Goal: Task Accomplishment & Management: Use online tool/utility

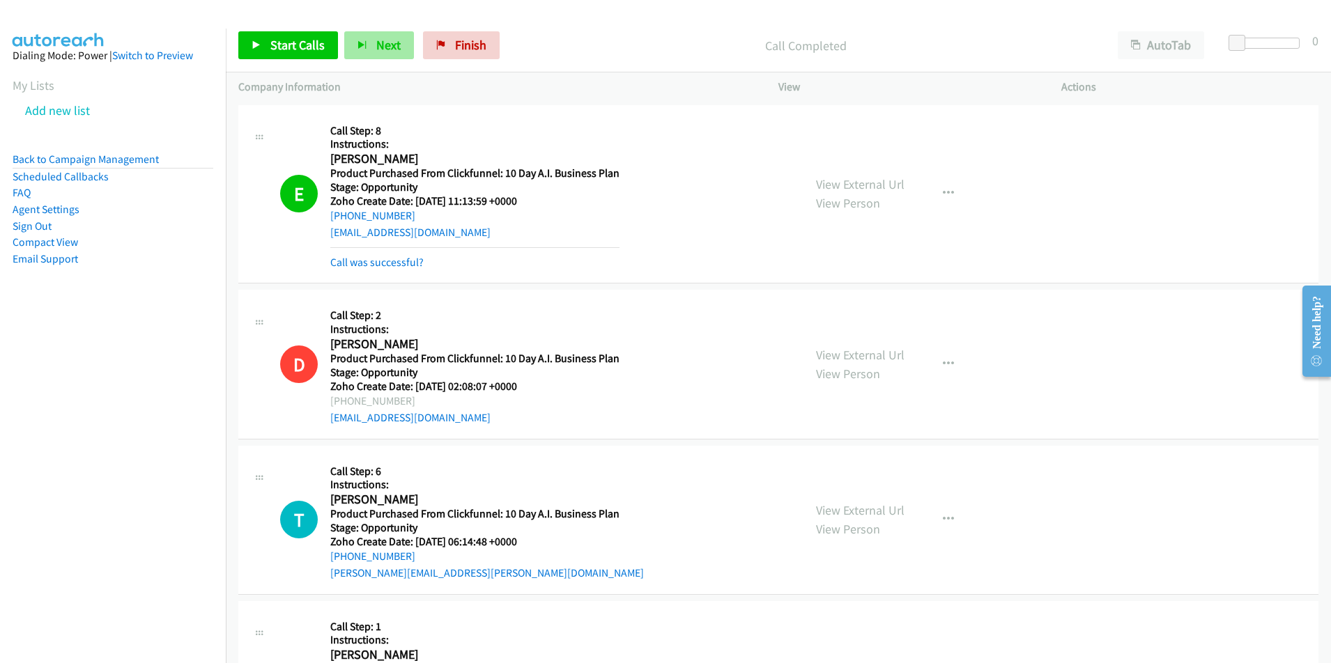
scroll to position [7455, 0]
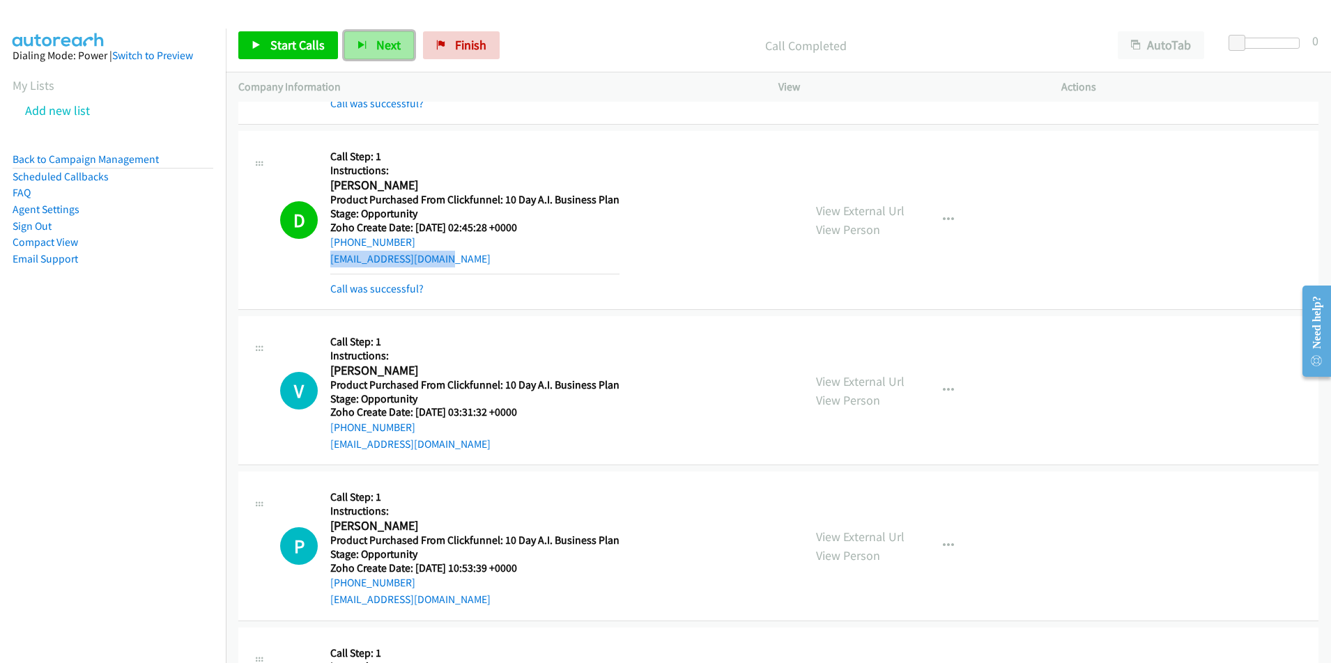
click at [383, 43] on span "Next" at bounding box center [388, 45] width 24 height 16
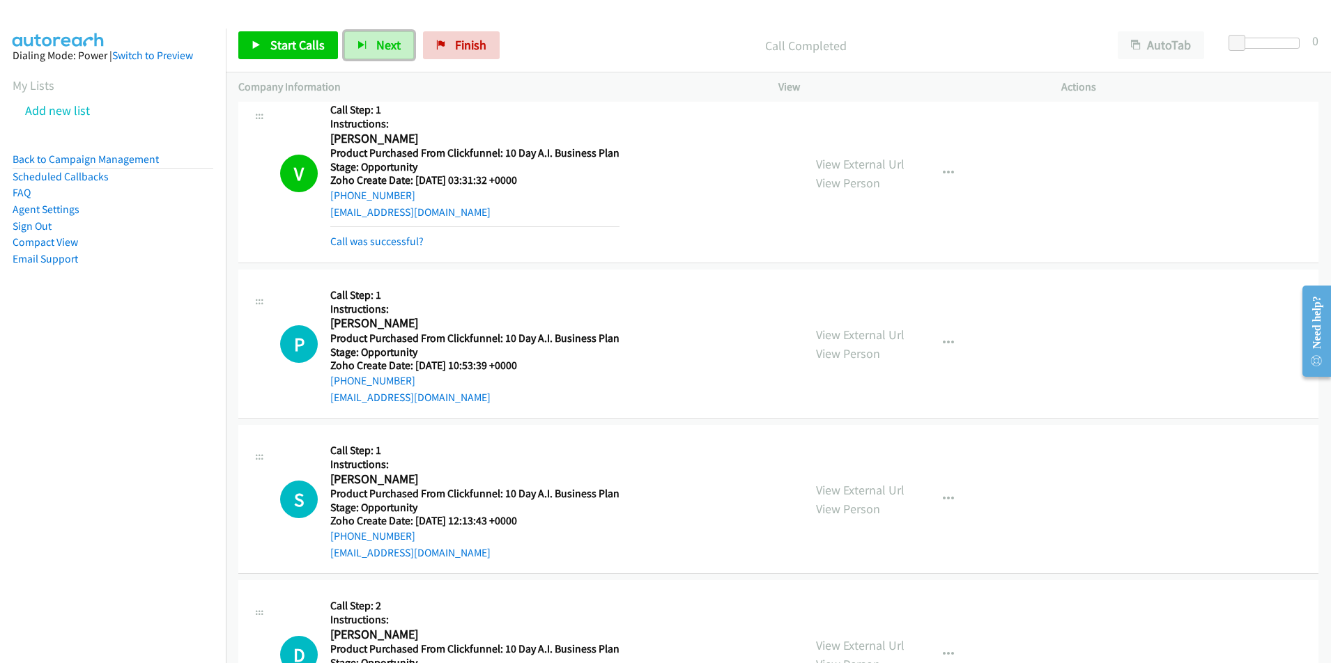
scroll to position [7715, 0]
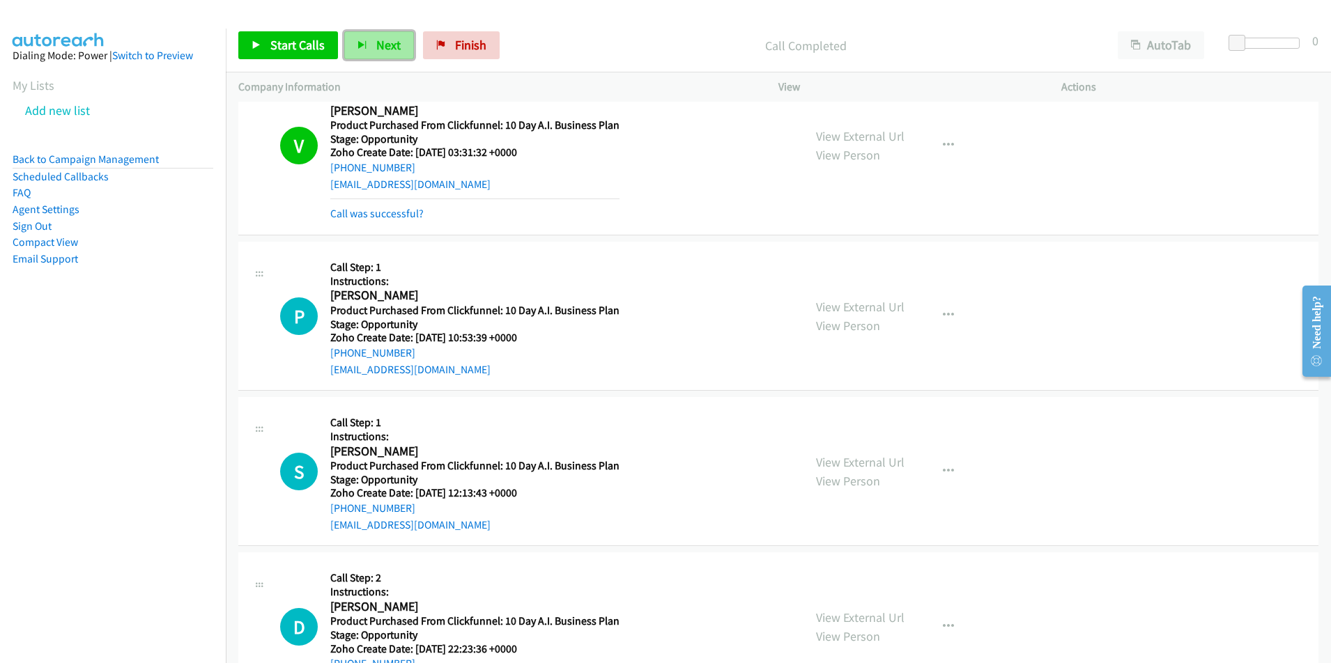
click at [385, 45] on span "Next" at bounding box center [388, 45] width 24 height 16
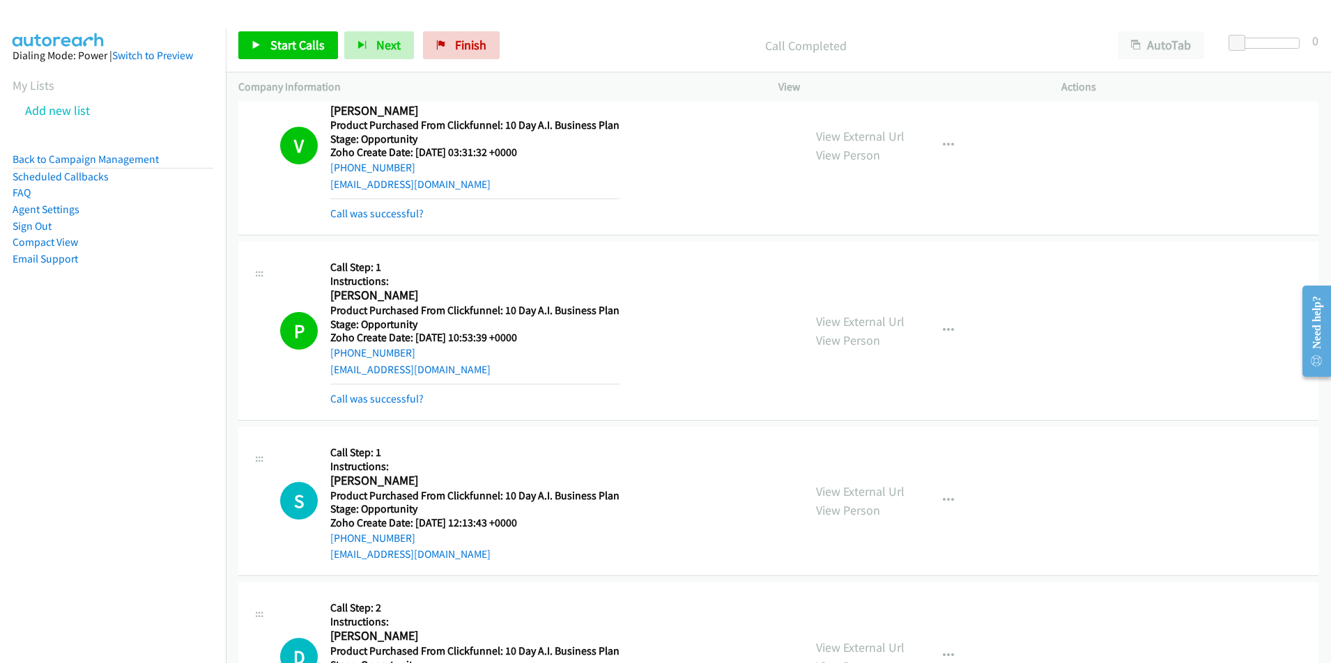
click at [445, 369] on div "[EMAIL_ADDRESS][DOMAIN_NAME]" at bounding box center [474, 370] width 289 height 17
click at [321, 373] on div "P Callback Scheduled Call Step: 1 Instructions: [PERSON_NAME] America/New_York …" at bounding box center [535, 330] width 511 height 153
copy link "[EMAIL_ADDRESS][DOMAIN_NAME]"
click at [380, 396] on link "Call was successful?" at bounding box center [376, 398] width 93 height 13
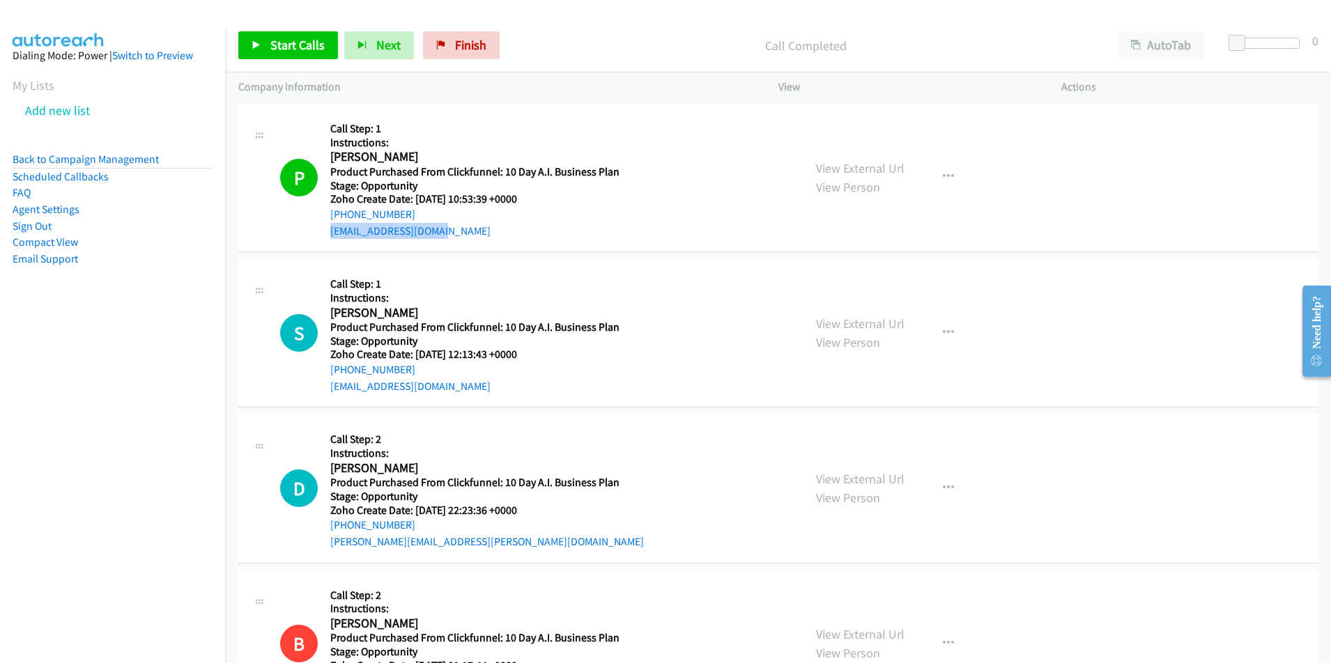
scroll to position [7905, 0]
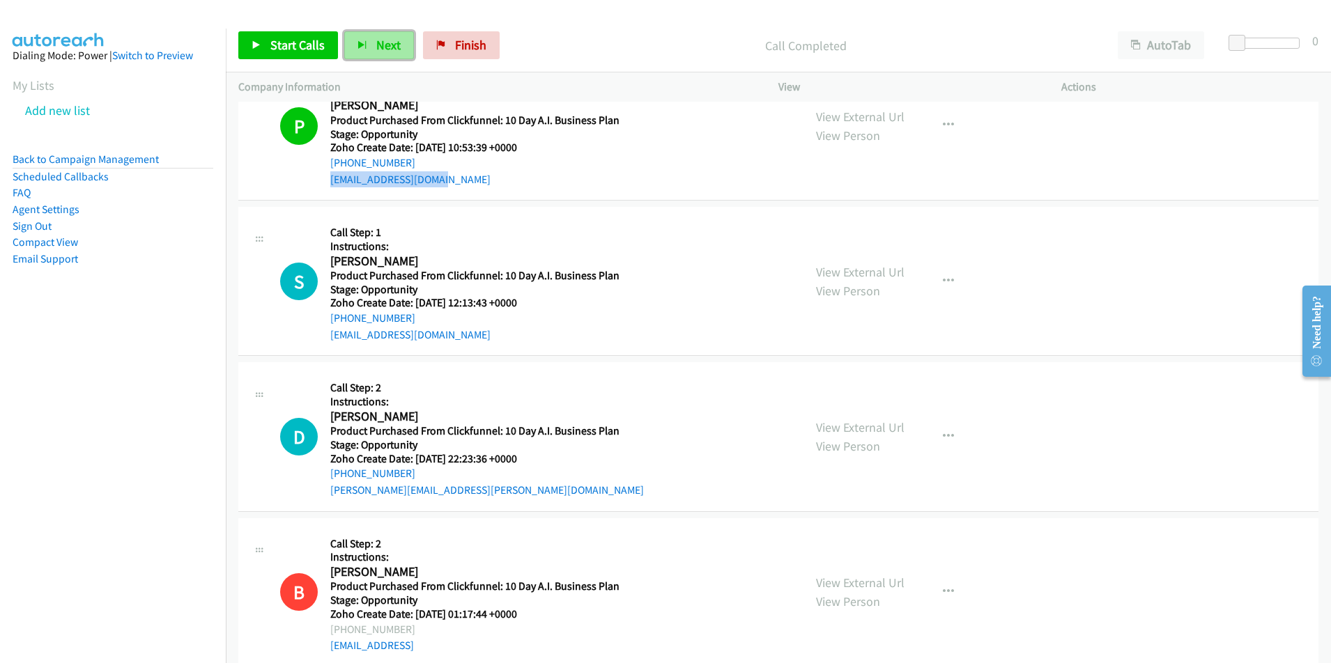
click at [383, 49] on span "Next" at bounding box center [388, 45] width 24 height 16
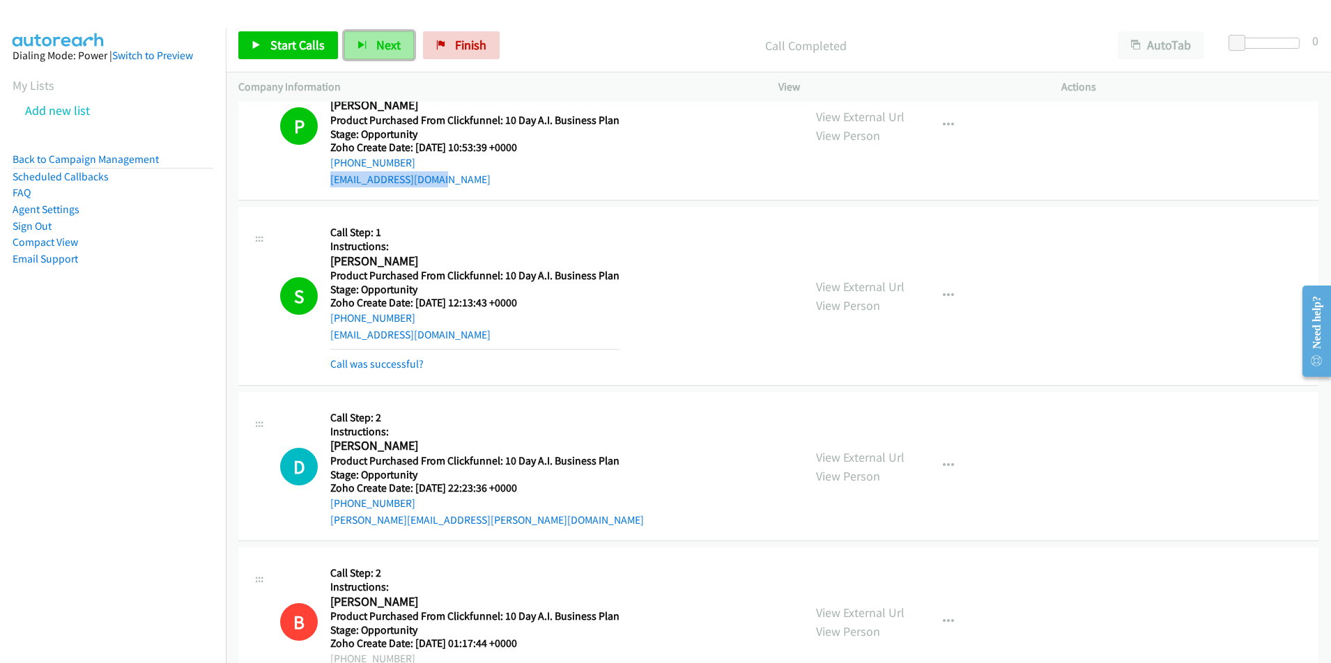
click at [373, 43] on button "Next" at bounding box center [379, 45] width 70 height 28
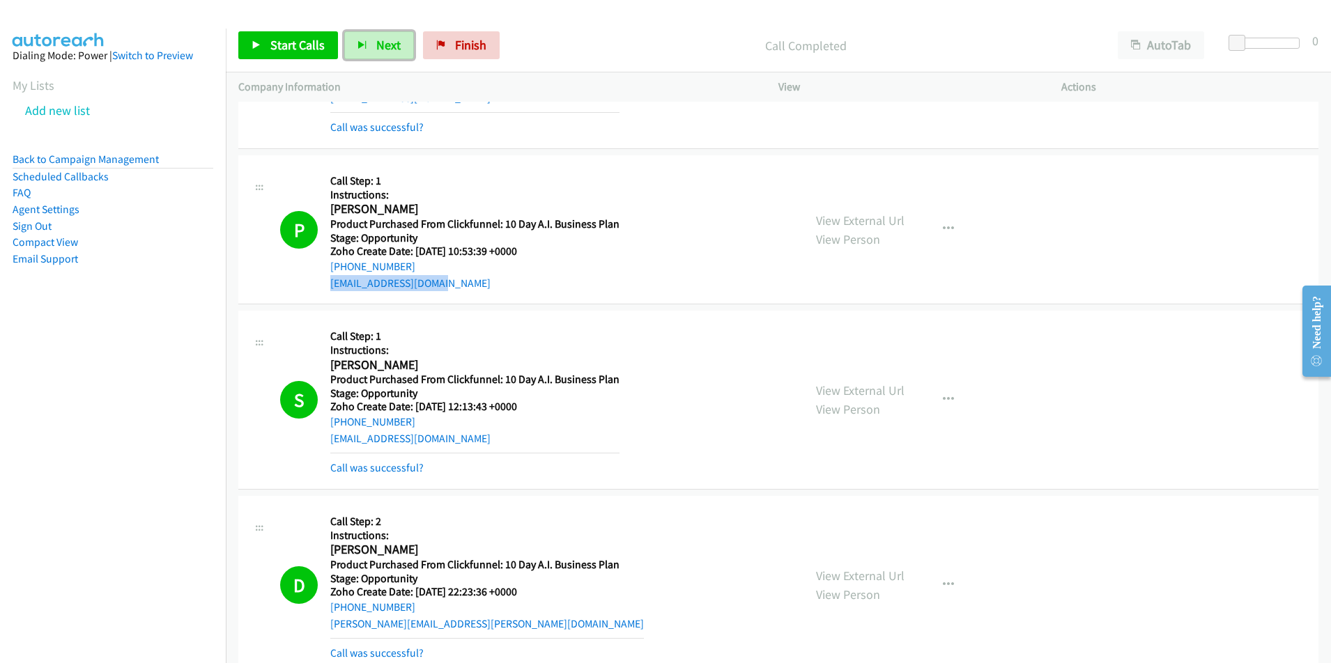
scroll to position [8284, 0]
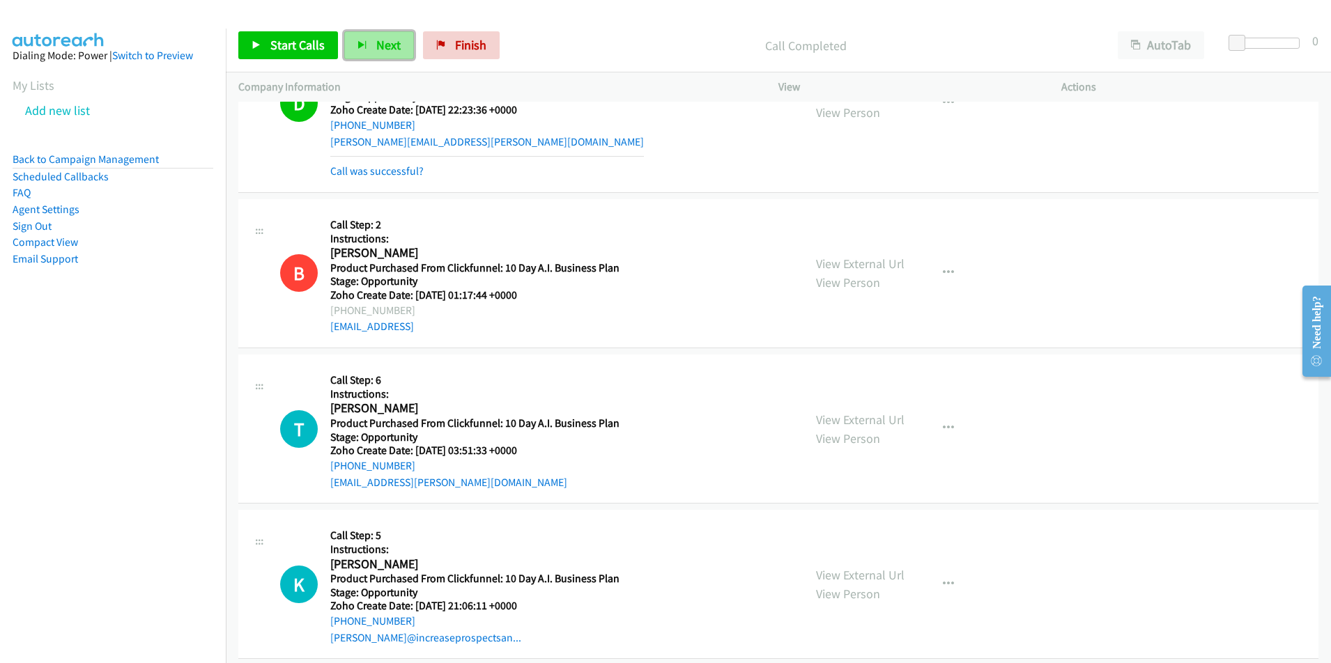
click at [376, 45] on span "Next" at bounding box center [388, 45] width 24 height 16
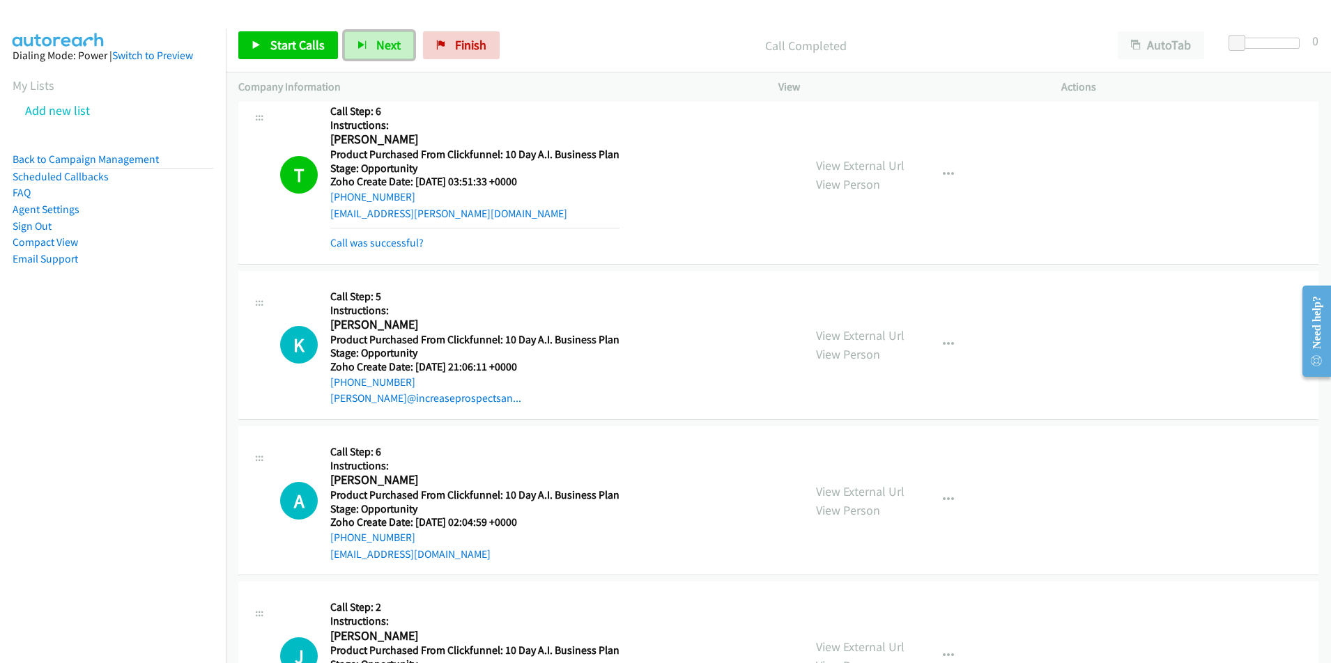
scroll to position [8562, 0]
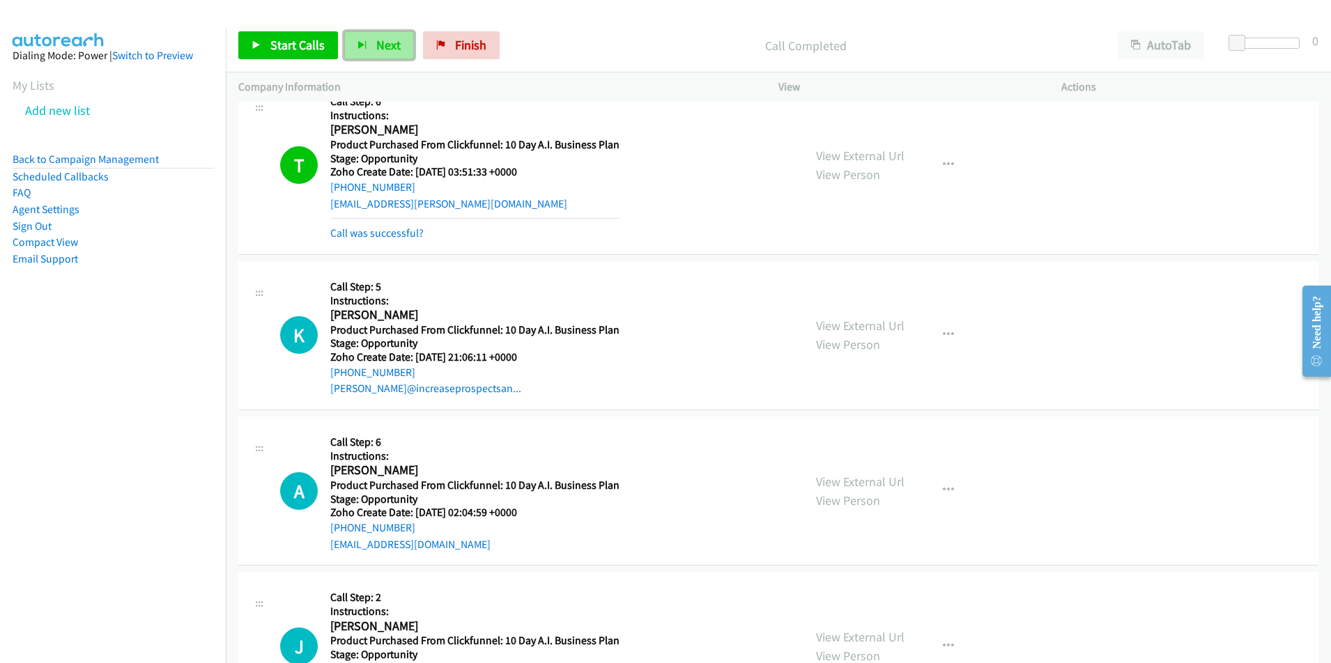
click at [382, 52] on span "Next" at bounding box center [388, 45] width 24 height 16
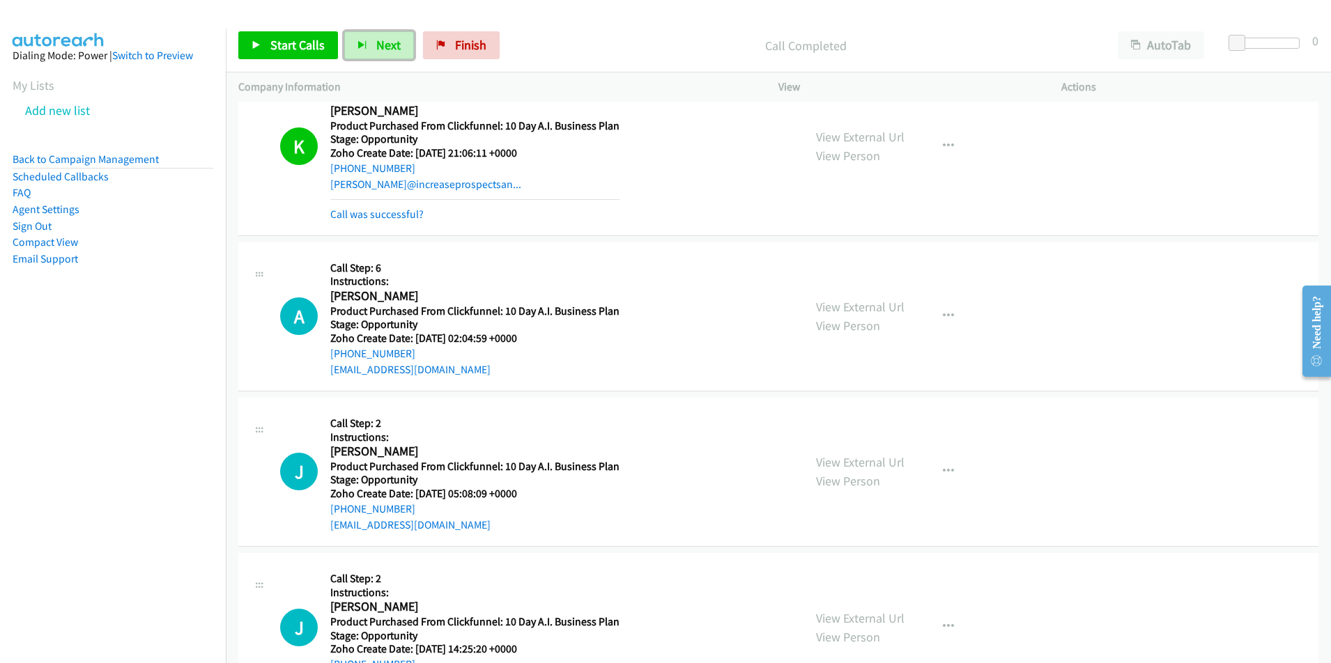
scroll to position [8785, 0]
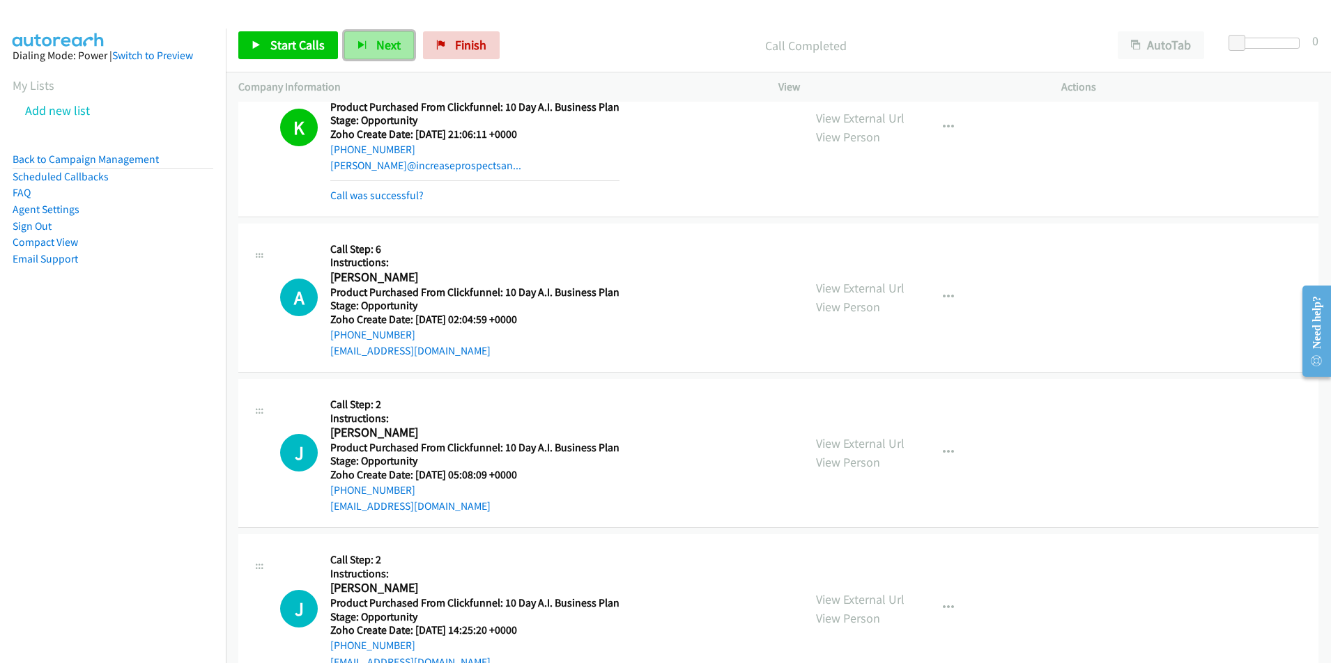
click at [371, 40] on button "Next" at bounding box center [379, 45] width 70 height 28
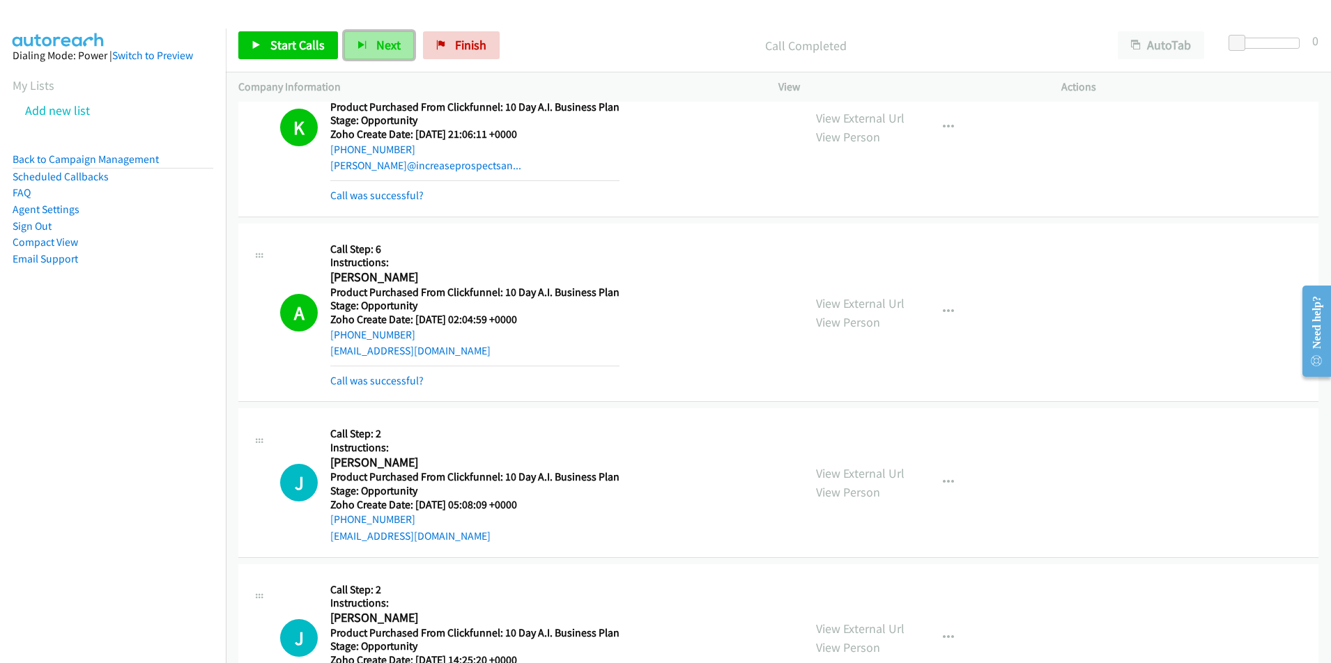
click at [386, 47] on span "Next" at bounding box center [388, 45] width 24 height 16
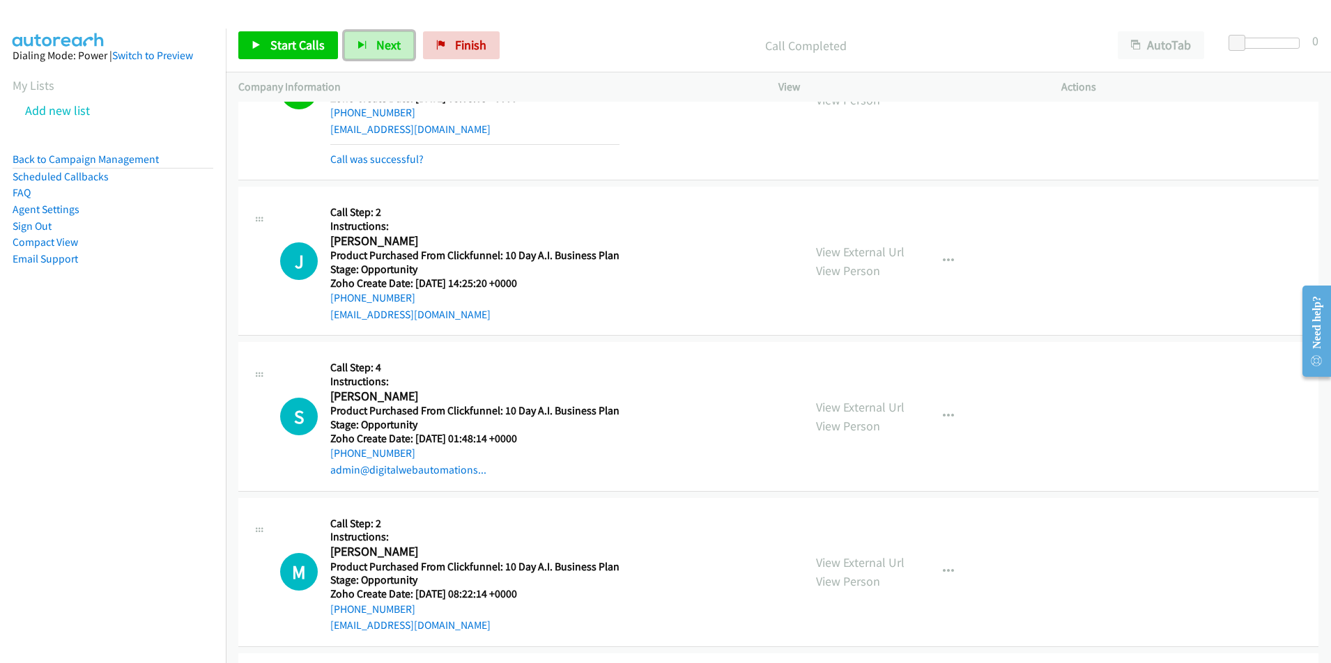
scroll to position [9194, 0]
click at [373, 49] on button "Next" at bounding box center [379, 45] width 70 height 28
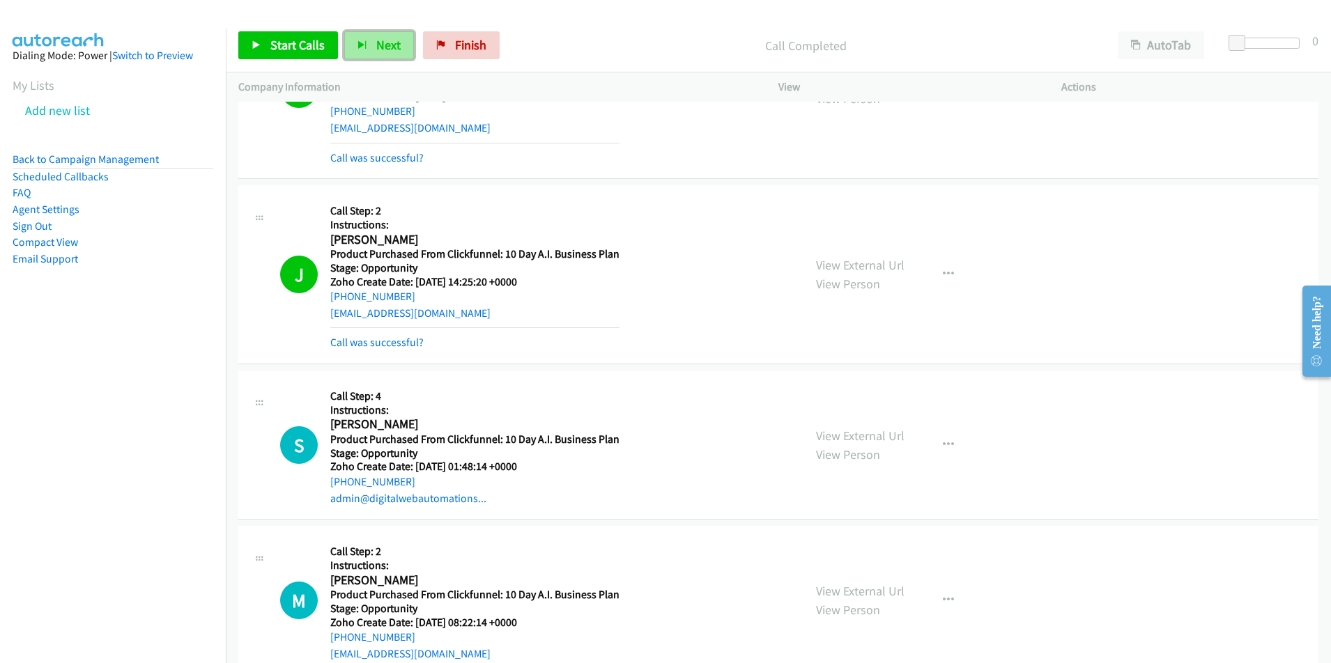
click at [379, 44] on span "Next" at bounding box center [388, 45] width 24 height 16
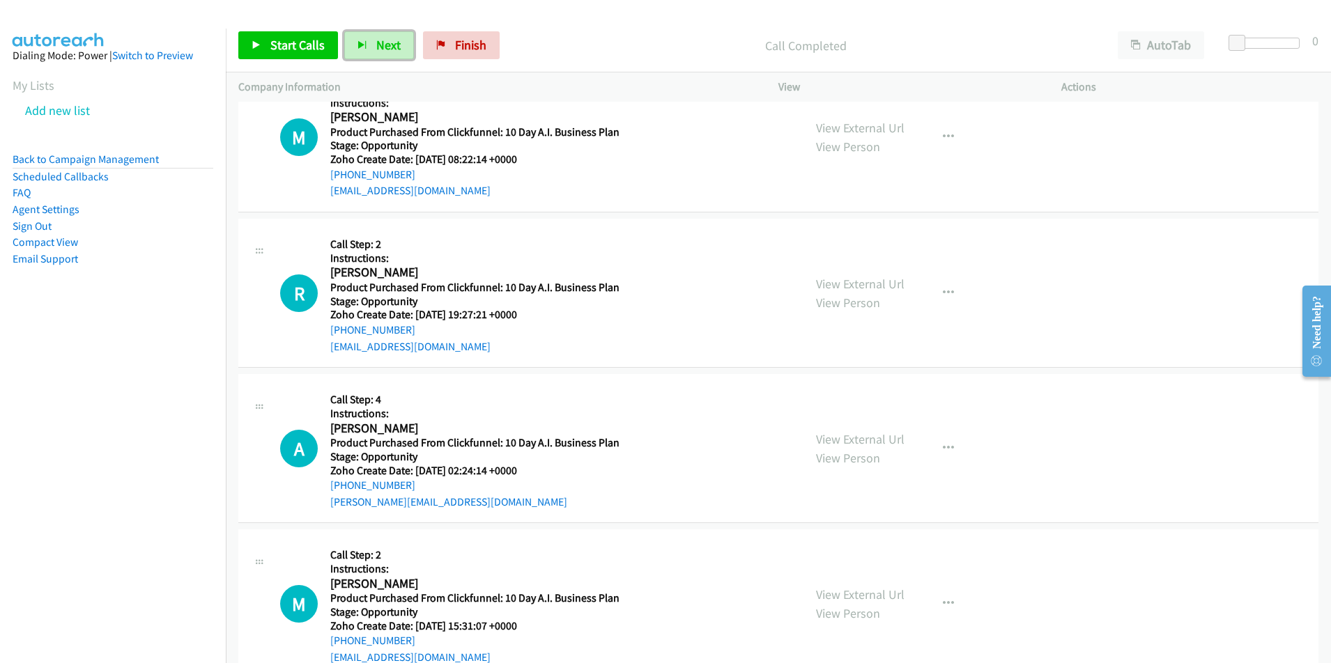
scroll to position [9669, 0]
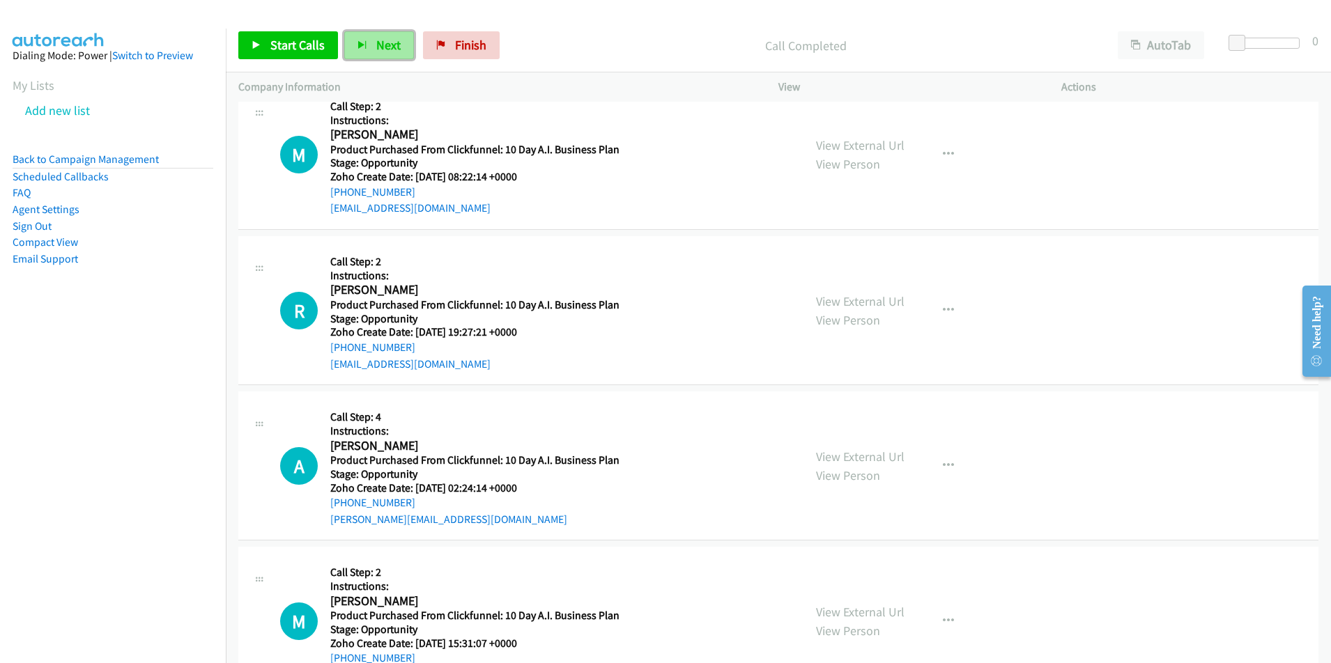
click at [378, 47] on span "Next" at bounding box center [388, 45] width 24 height 16
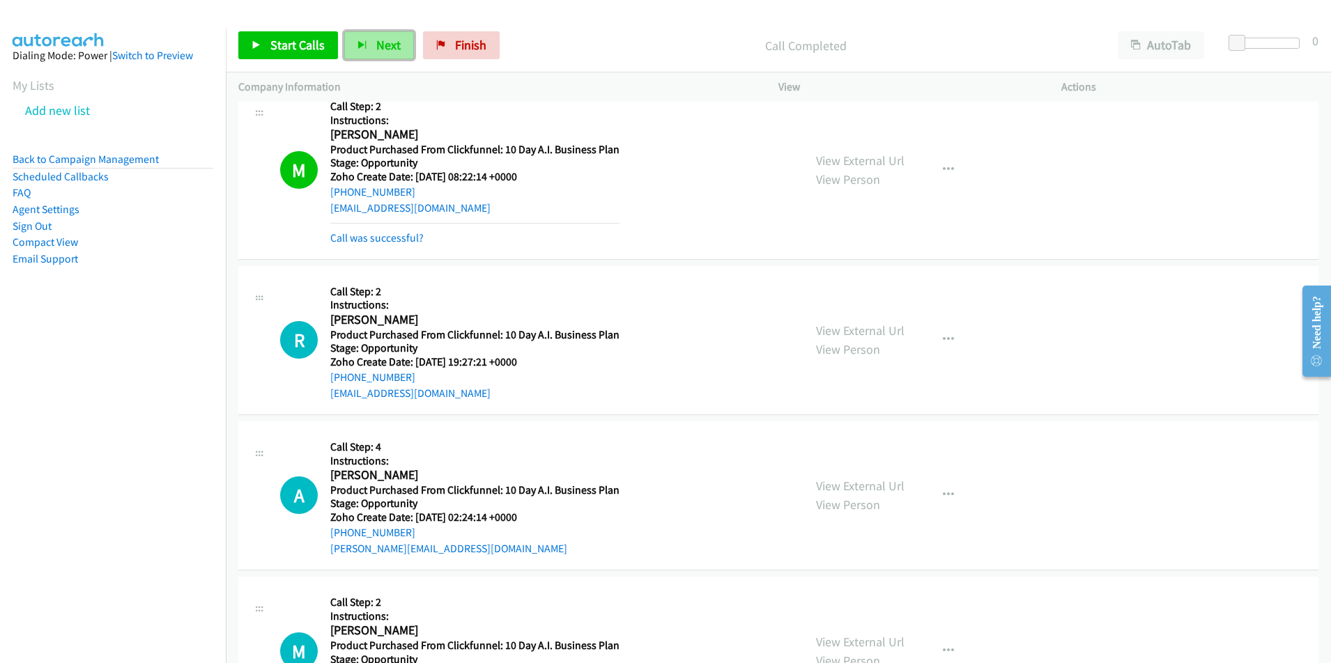
click at [384, 51] on span "Next" at bounding box center [388, 45] width 24 height 16
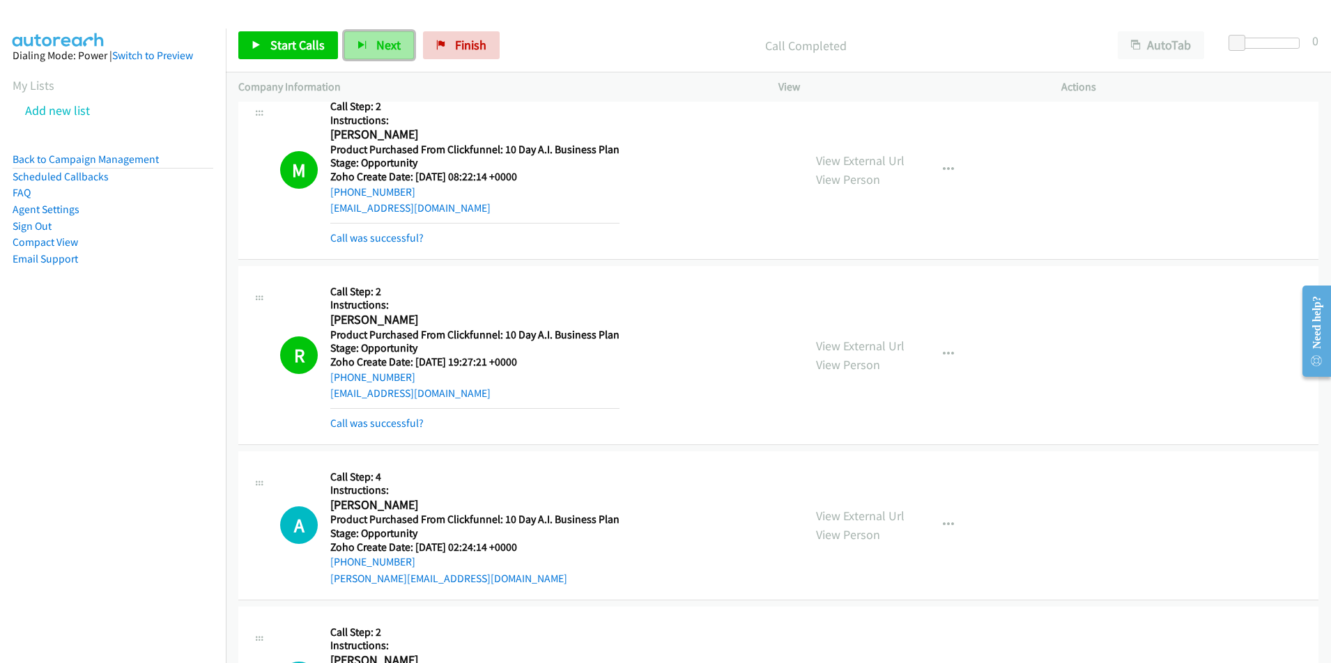
click at [386, 39] on span "Next" at bounding box center [388, 45] width 24 height 16
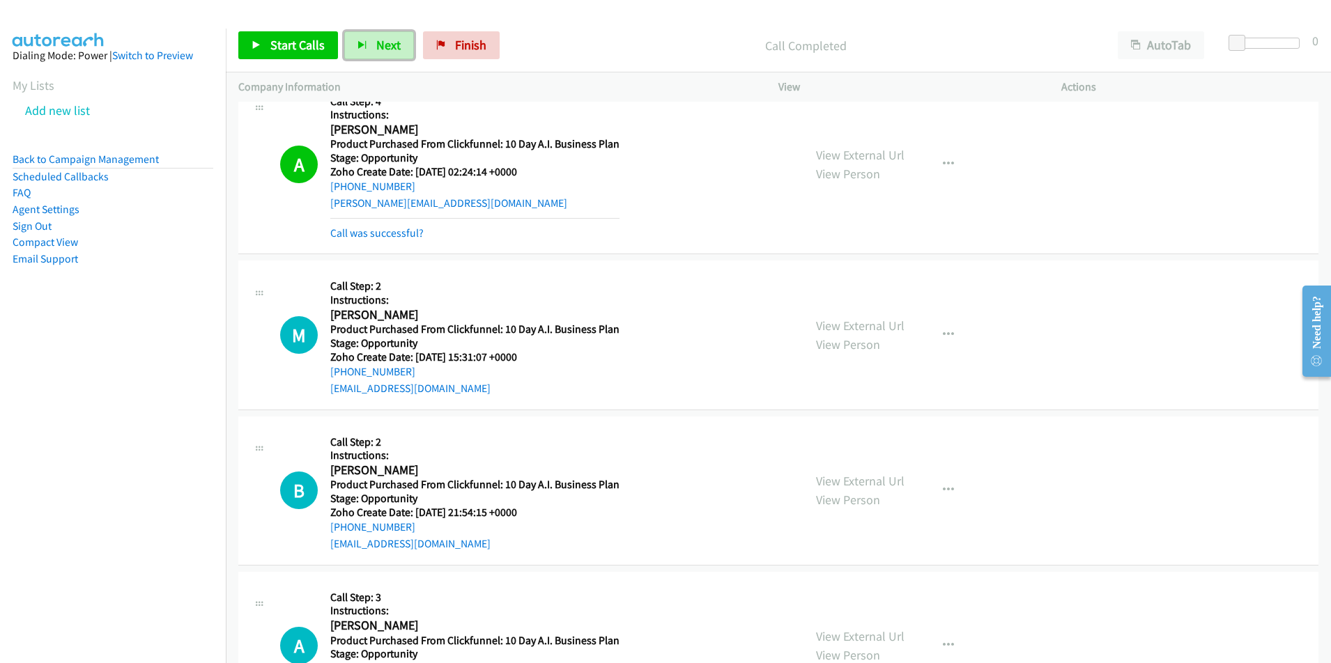
scroll to position [10059, 0]
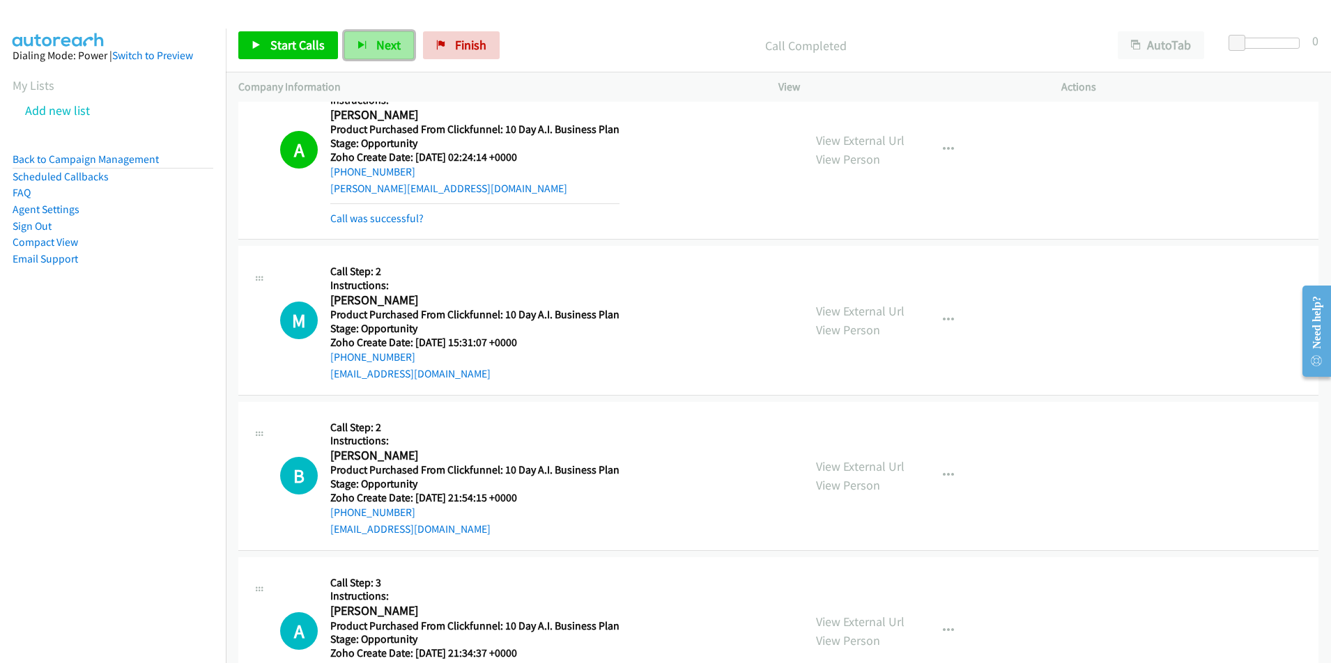
click at [384, 52] on span "Next" at bounding box center [388, 45] width 24 height 16
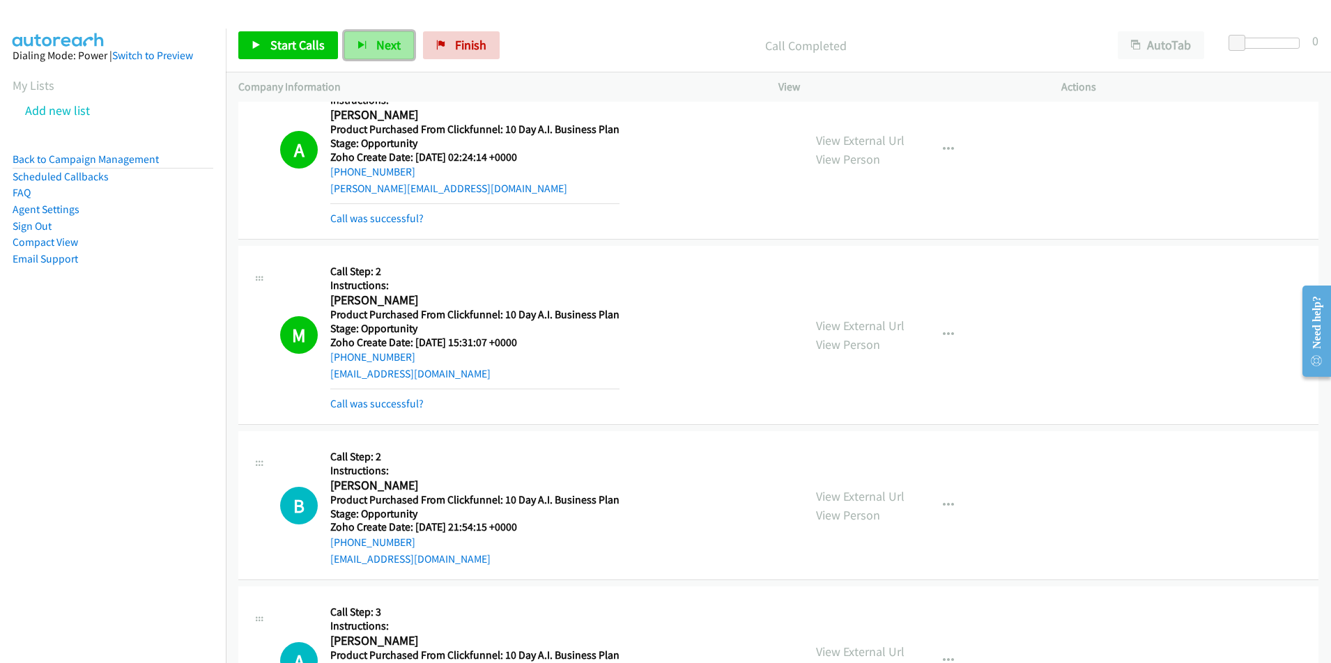
click at [376, 40] on span "Next" at bounding box center [388, 45] width 24 height 16
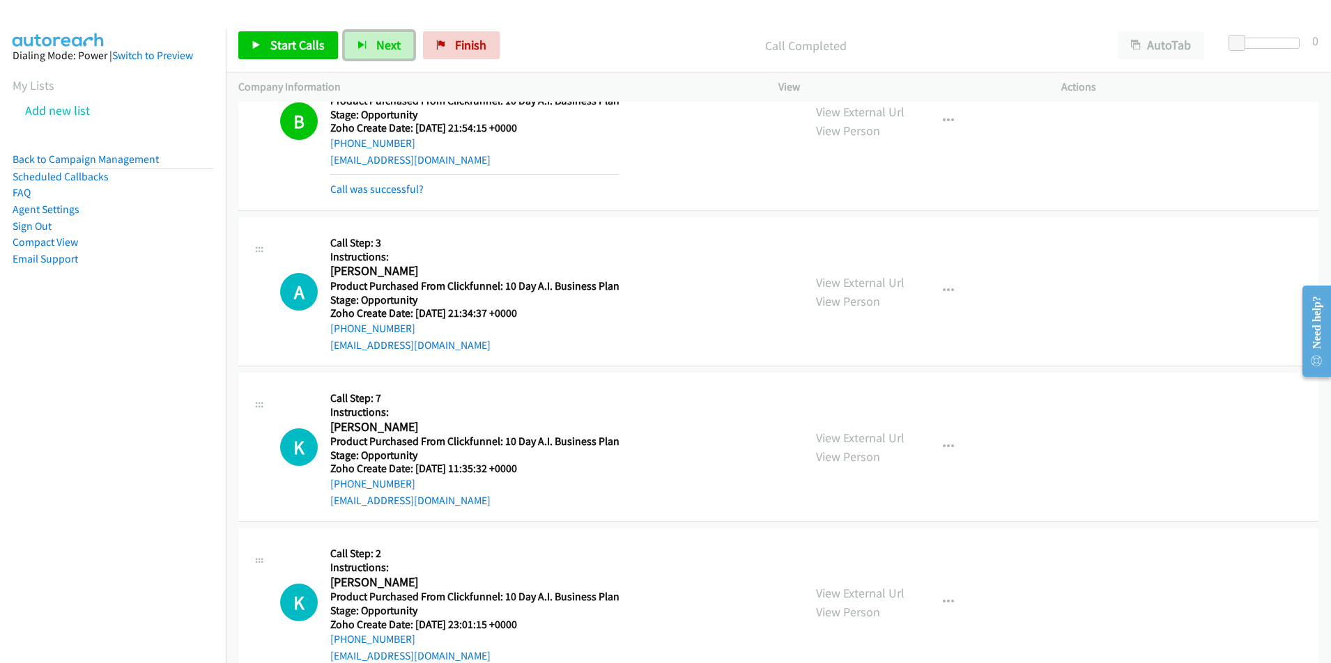
scroll to position [10477, 0]
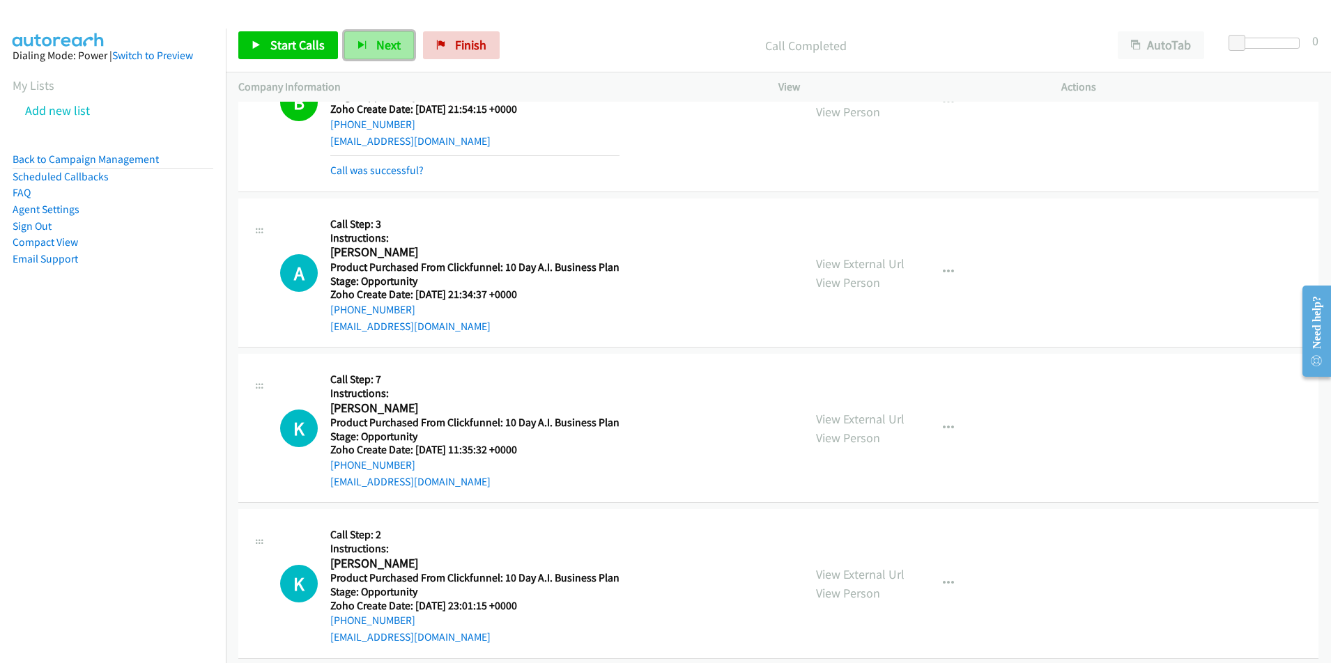
click at [380, 44] on span "Next" at bounding box center [388, 45] width 24 height 16
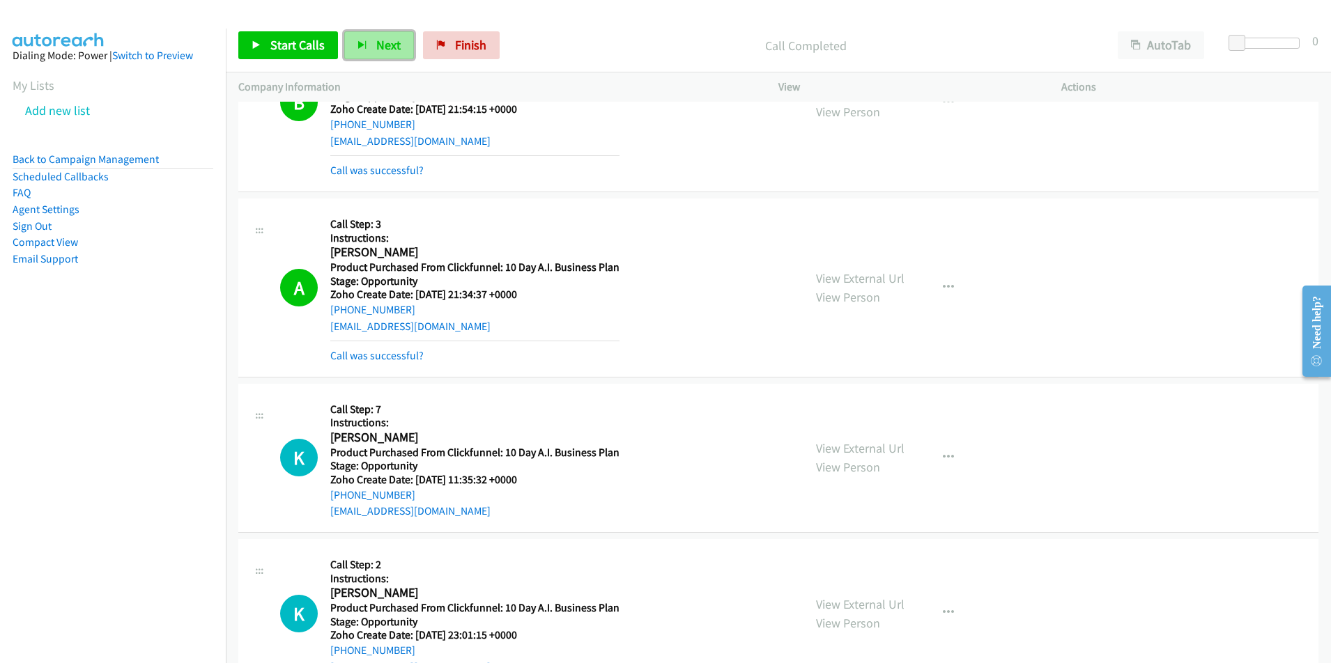
click at [389, 49] on span "Next" at bounding box center [388, 45] width 24 height 16
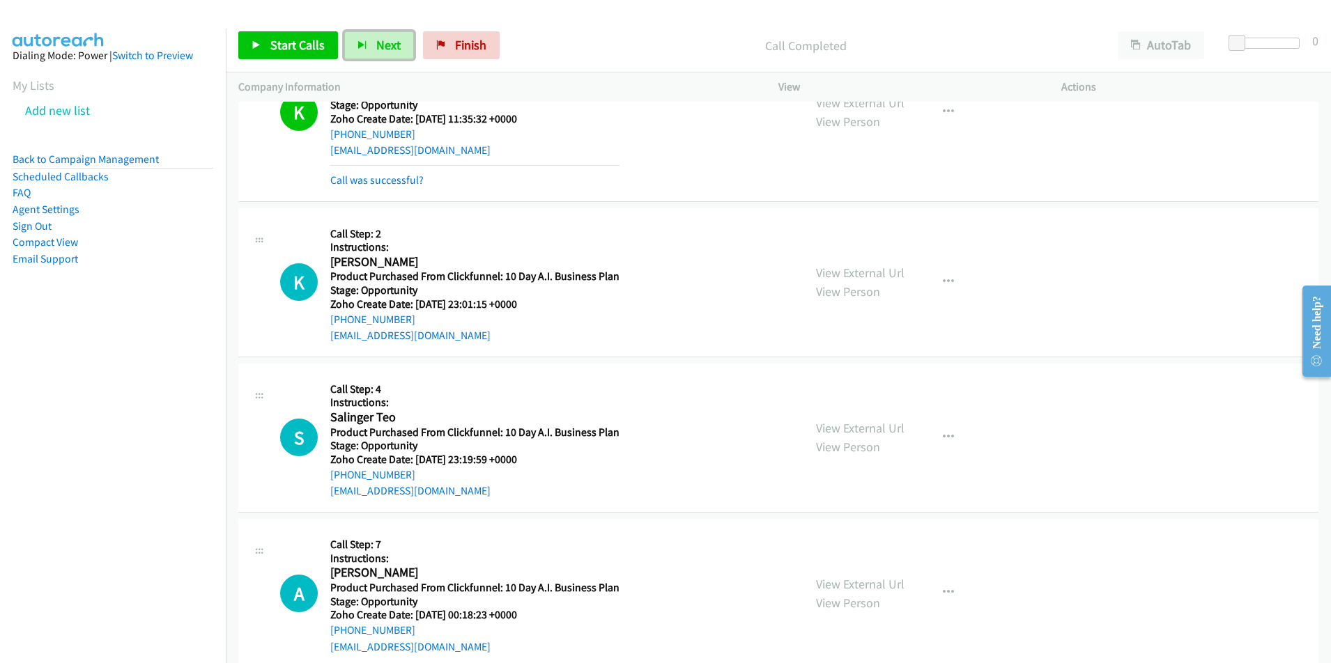
scroll to position [10839, 0]
click at [374, 36] on button "Next" at bounding box center [379, 45] width 70 height 28
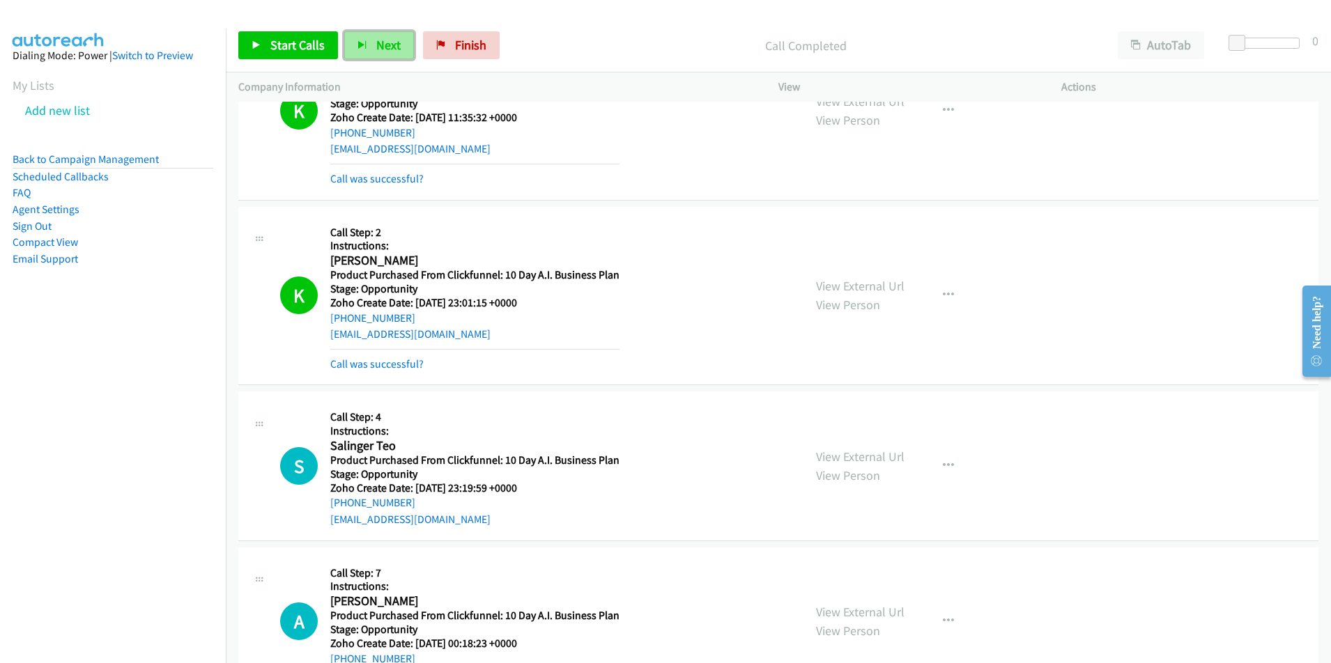
click at [371, 40] on button "Next" at bounding box center [379, 45] width 70 height 28
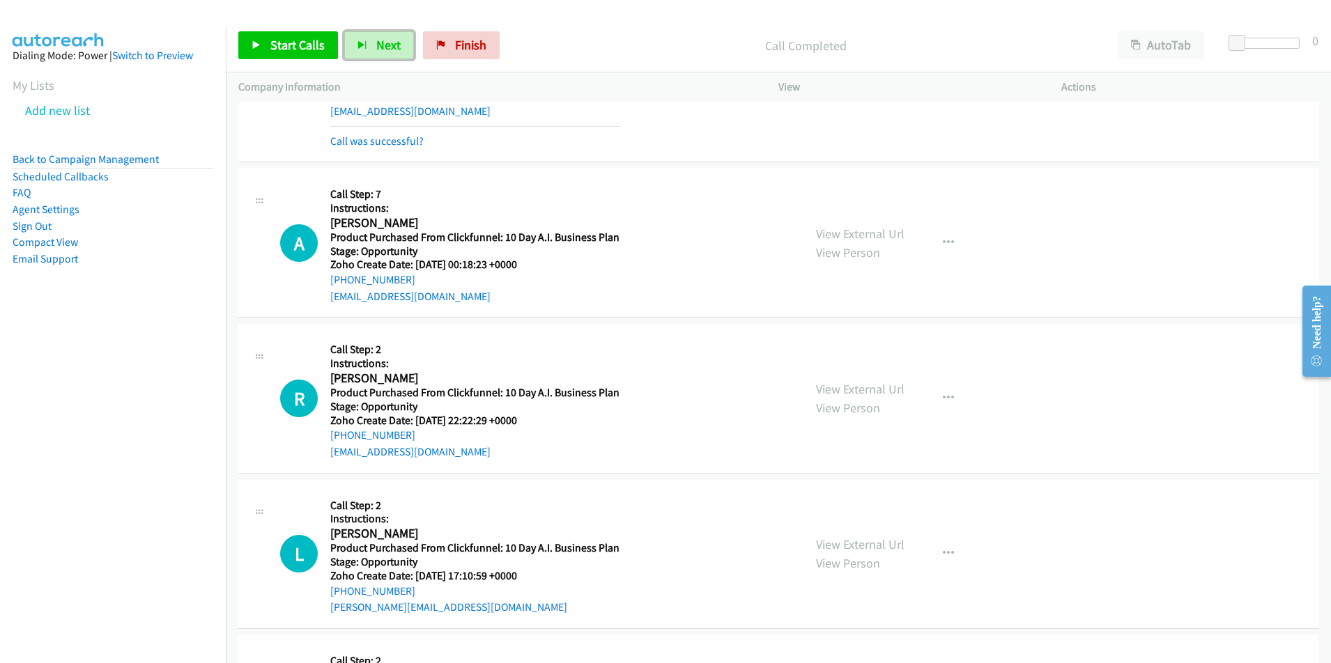
scroll to position [11248, 0]
click at [378, 49] on span "Next" at bounding box center [388, 45] width 24 height 16
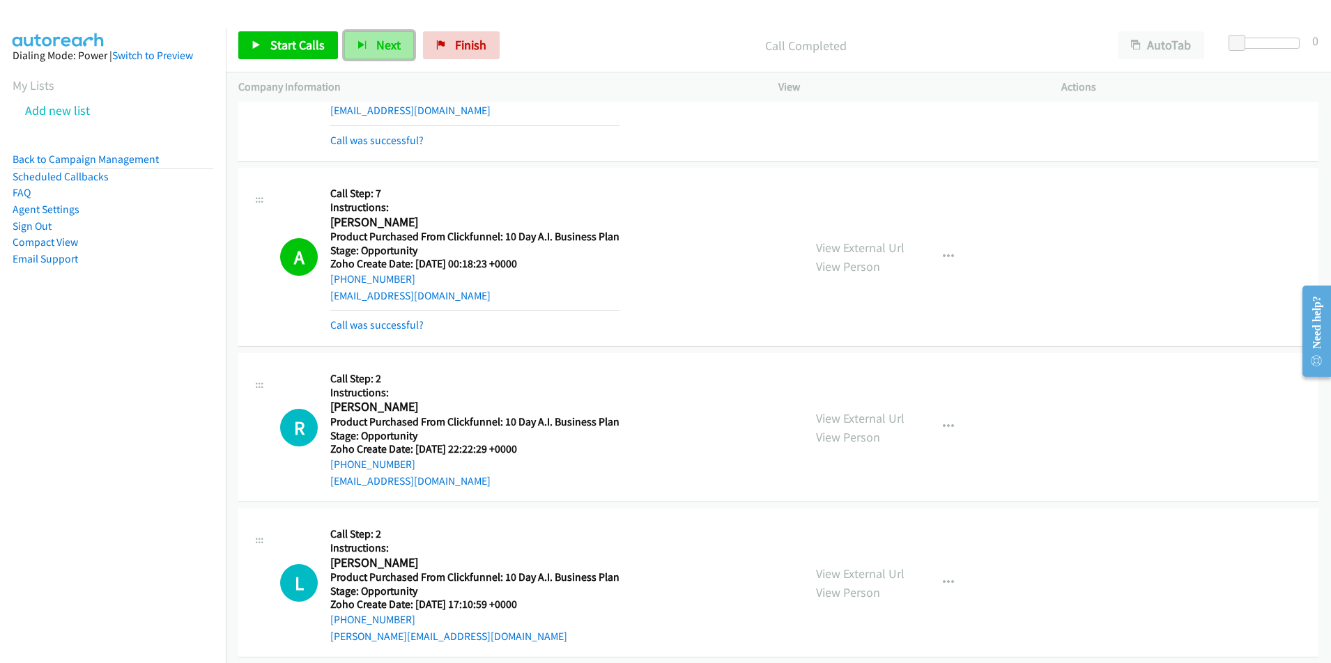
click at [391, 49] on span "Next" at bounding box center [388, 45] width 24 height 16
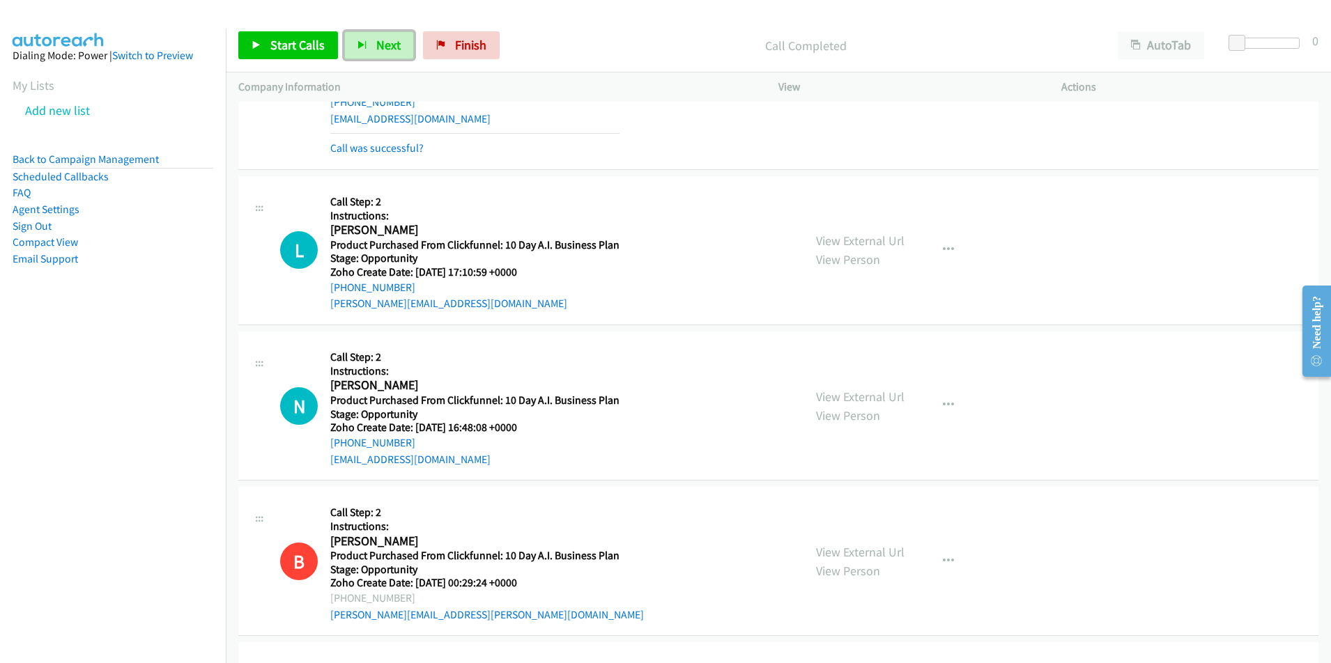
scroll to position [11638, 0]
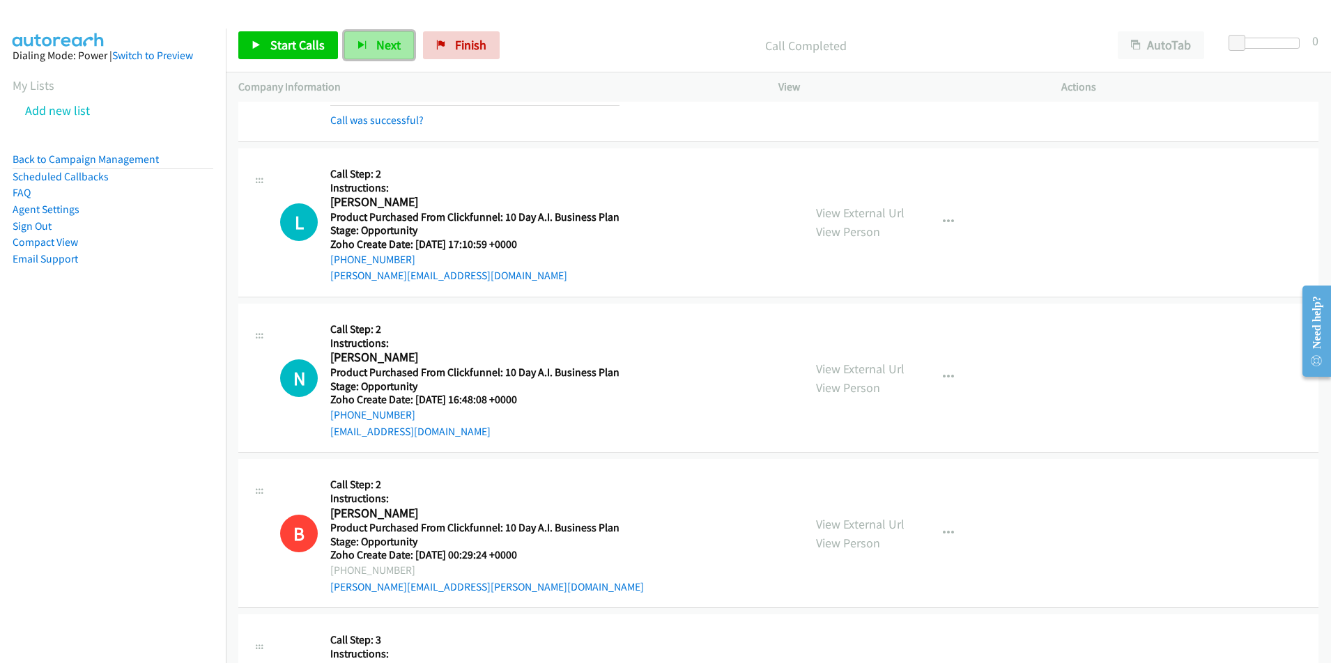
click at [383, 54] on button "Next" at bounding box center [379, 45] width 70 height 28
